Goal: Task Accomplishment & Management: Manage account settings

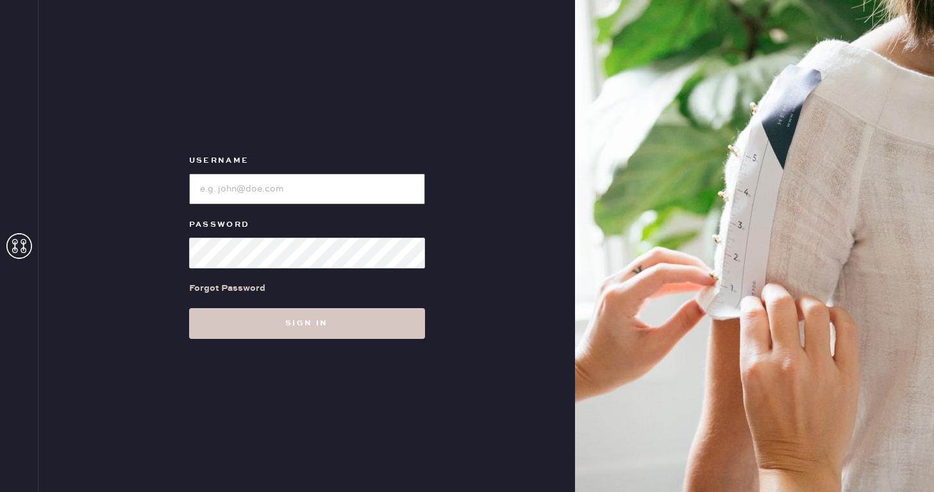
click at [317, 195] on input "loginName" at bounding box center [307, 189] width 236 height 31
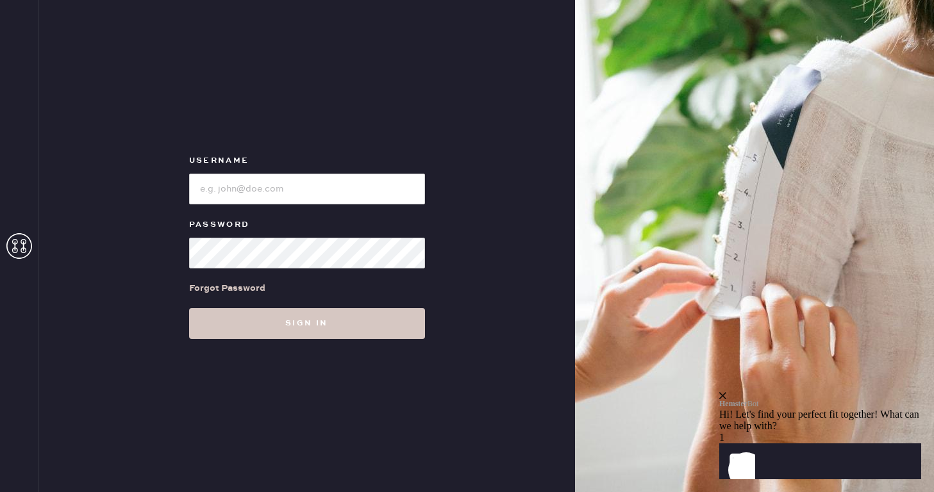
click at [24, 247] on icon at bounding box center [19, 246] width 26 height 26
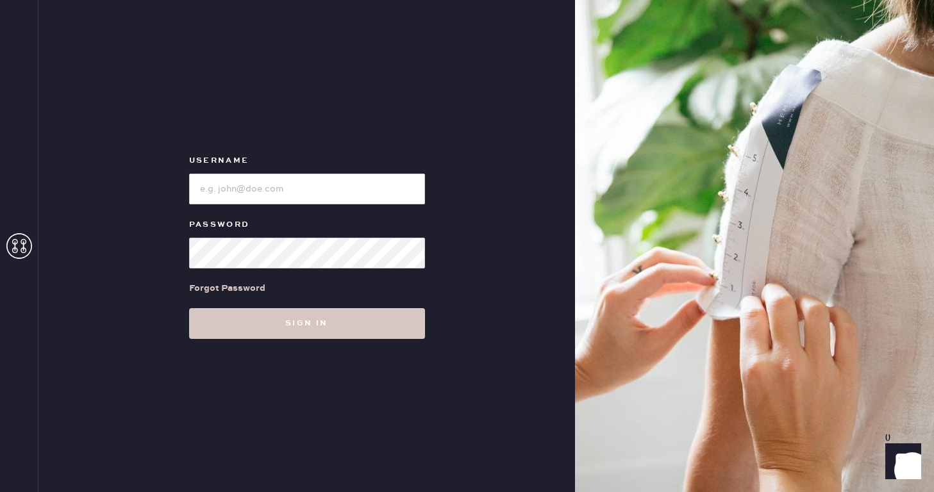
click at [22, 245] on icon at bounding box center [19, 246] width 26 height 26
